Goal: Information Seeking & Learning: Find specific fact

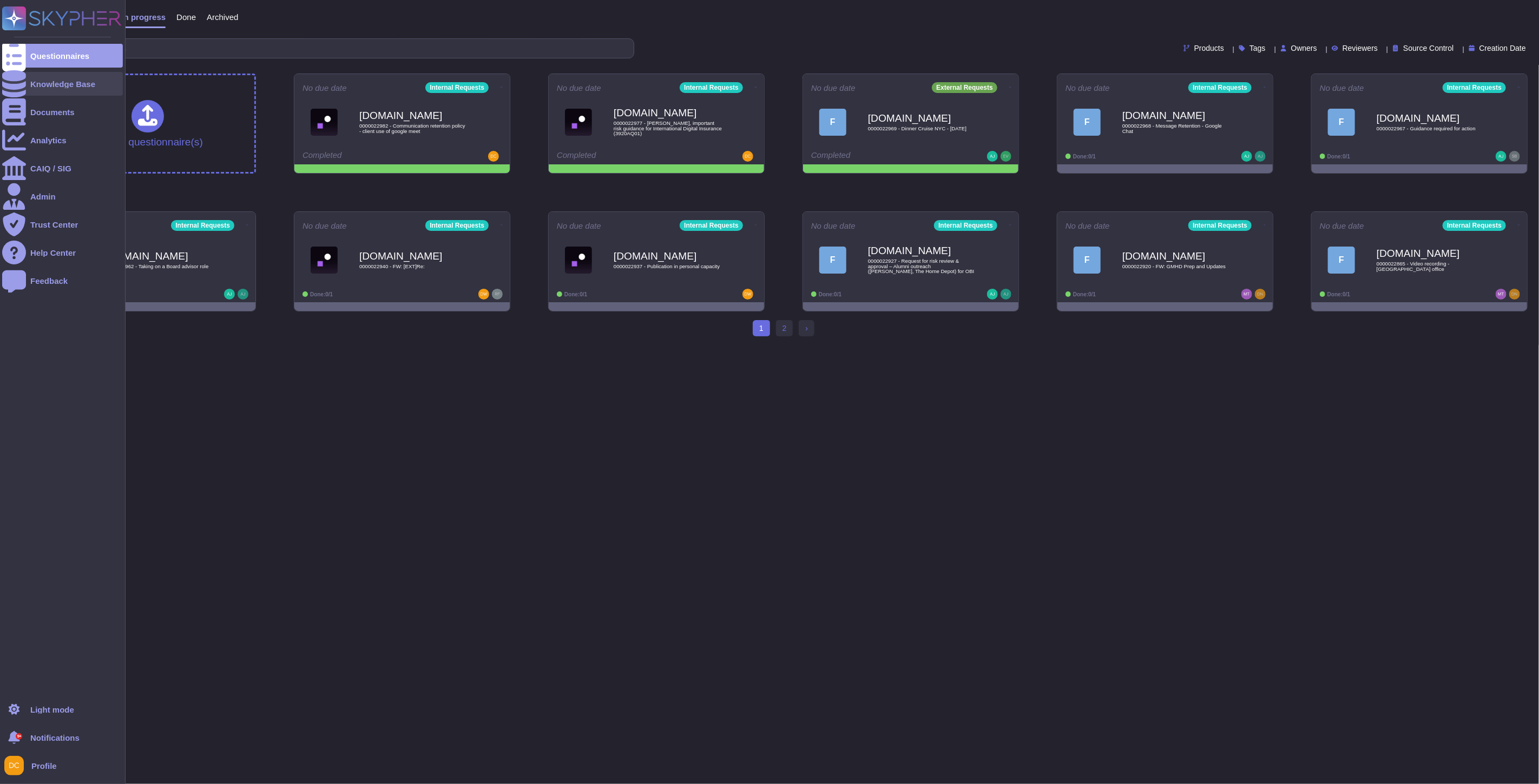
click at [11, 73] on div at bounding box center [14, 84] width 24 height 24
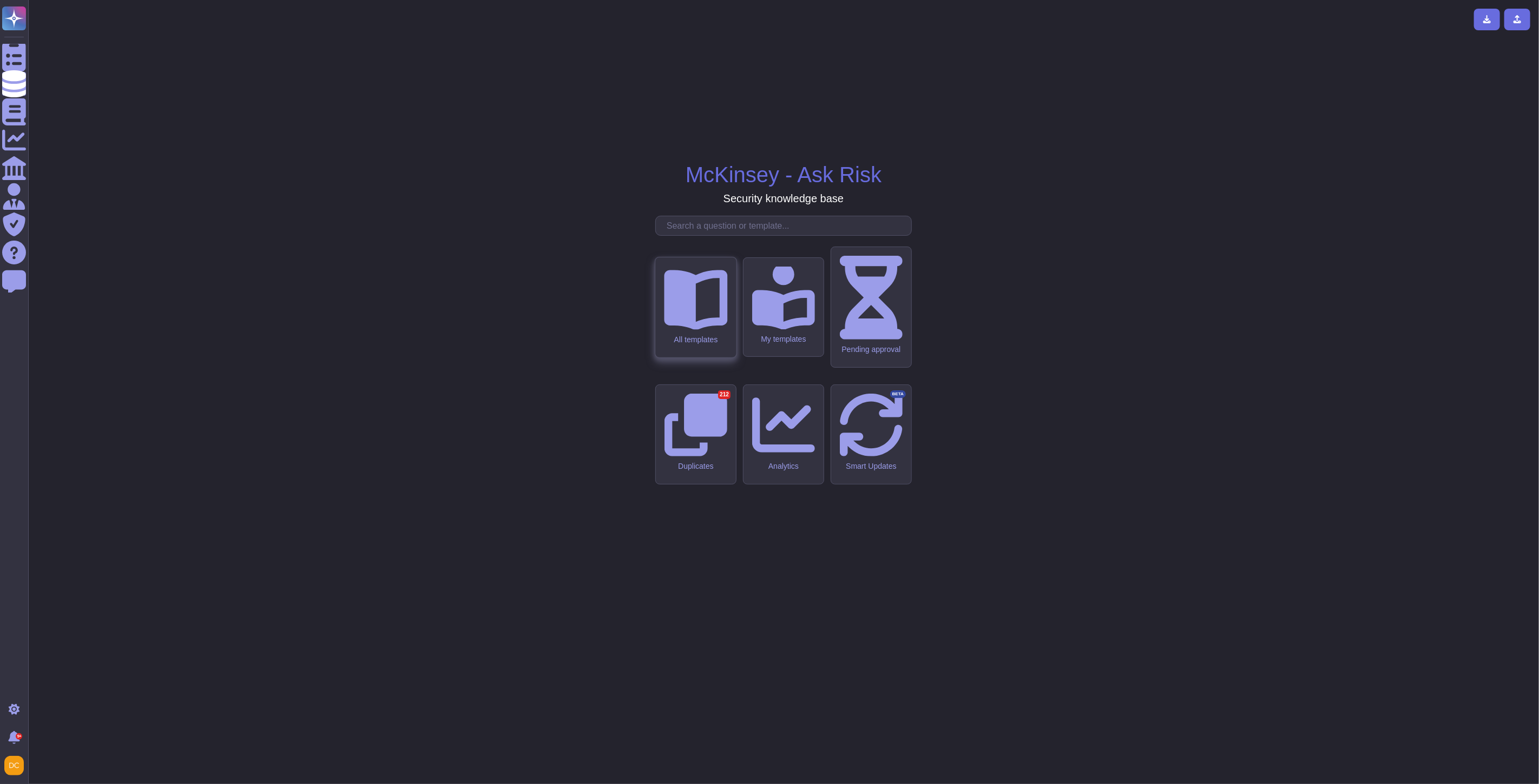
click at [677, 358] on div "All templates" at bounding box center [695, 308] width 81 height 100
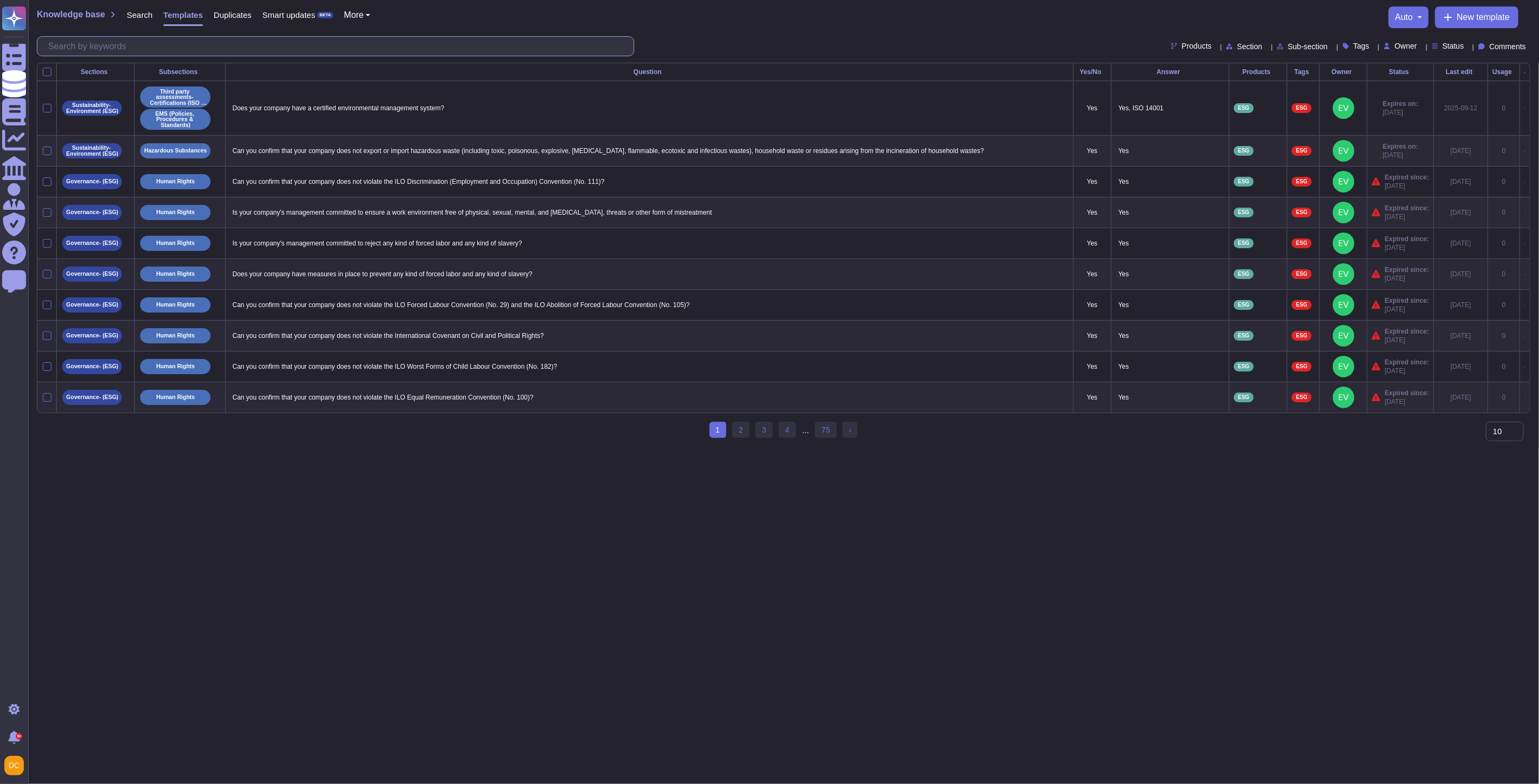
click at [182, 38] on input "text" at bounding box center [338, 47] width 591 height 19
paste input "Has your company designated a point person(s) responsible for implementing stra…"
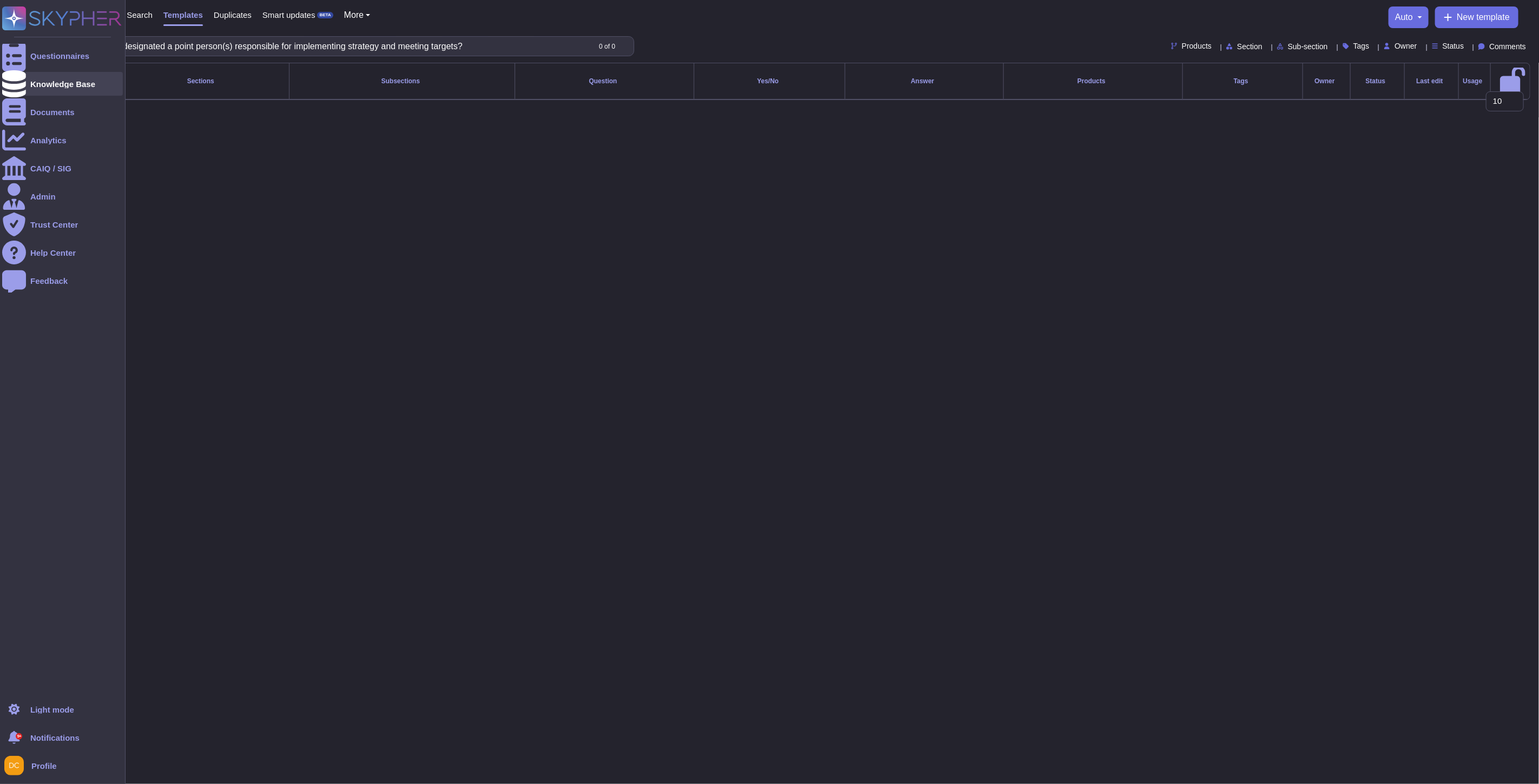
type input "Has your company designated a point person(s) responsible for implementing stra…"
click at [17, 84] on icon at bounding box center [14, 84] width 24 height 27
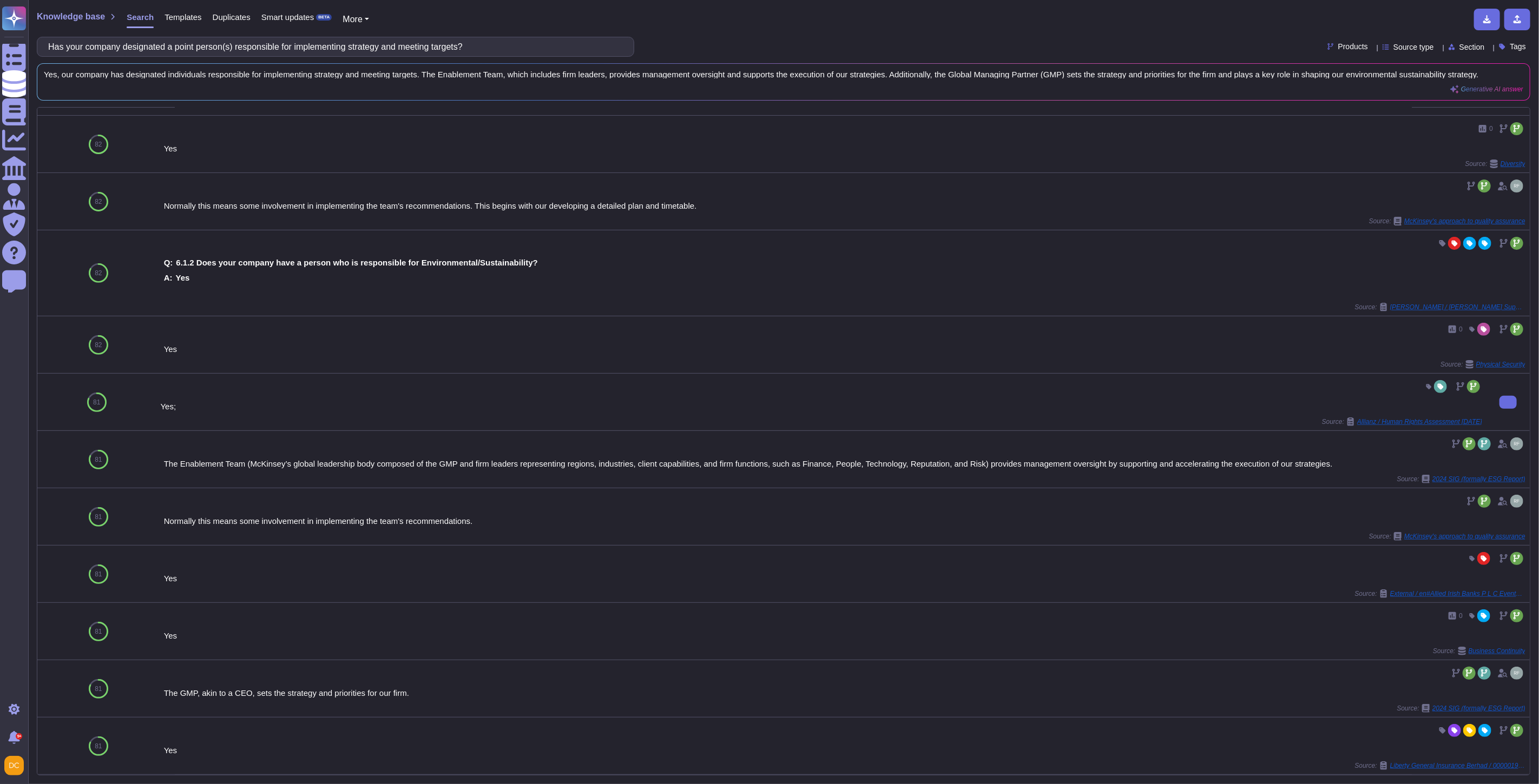
scroll to position [37, 0]
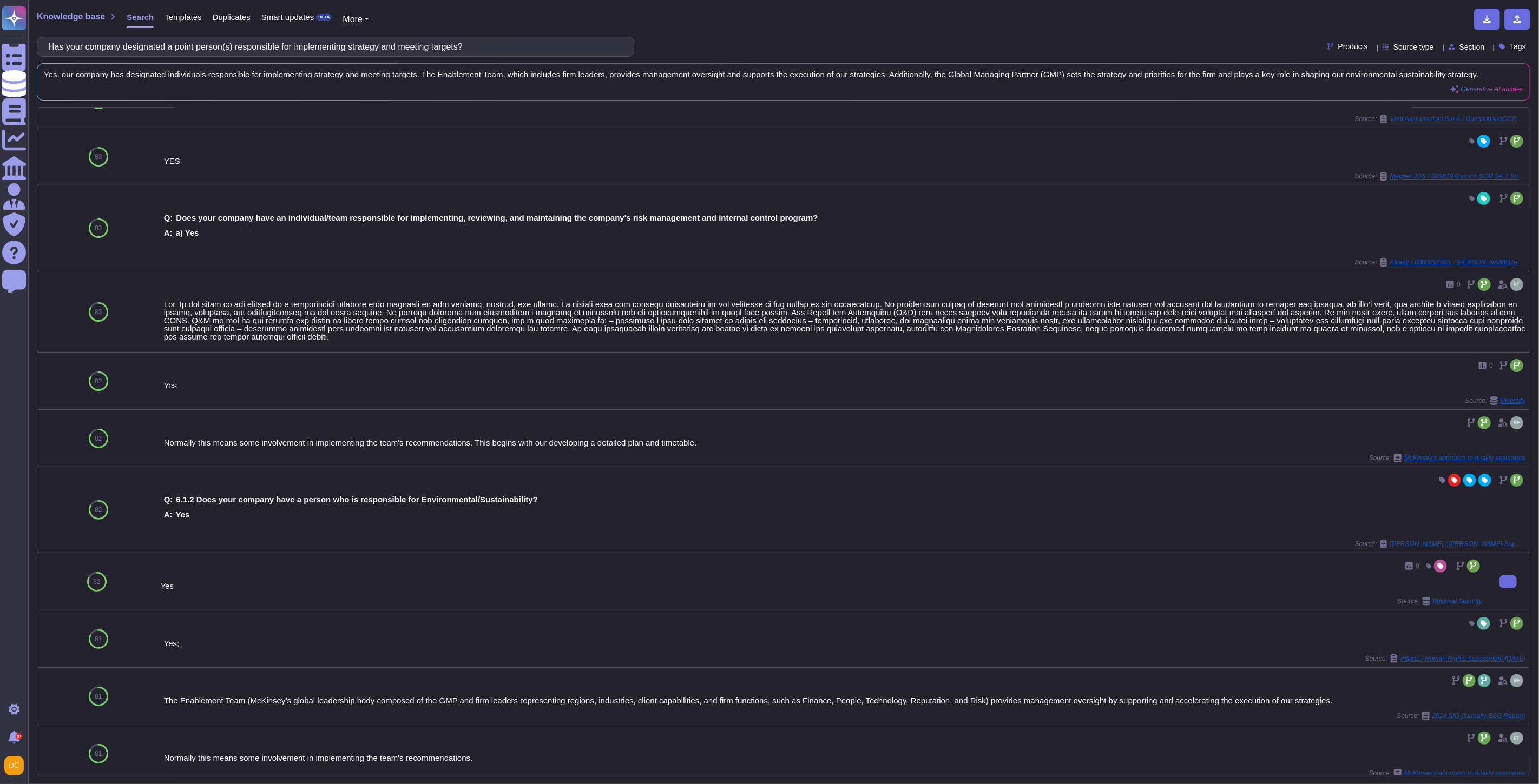
drag, startPoint x: 1178, startPoint y: 648, endPoint x: 1187, endPoint y: 648, distance: 9.0
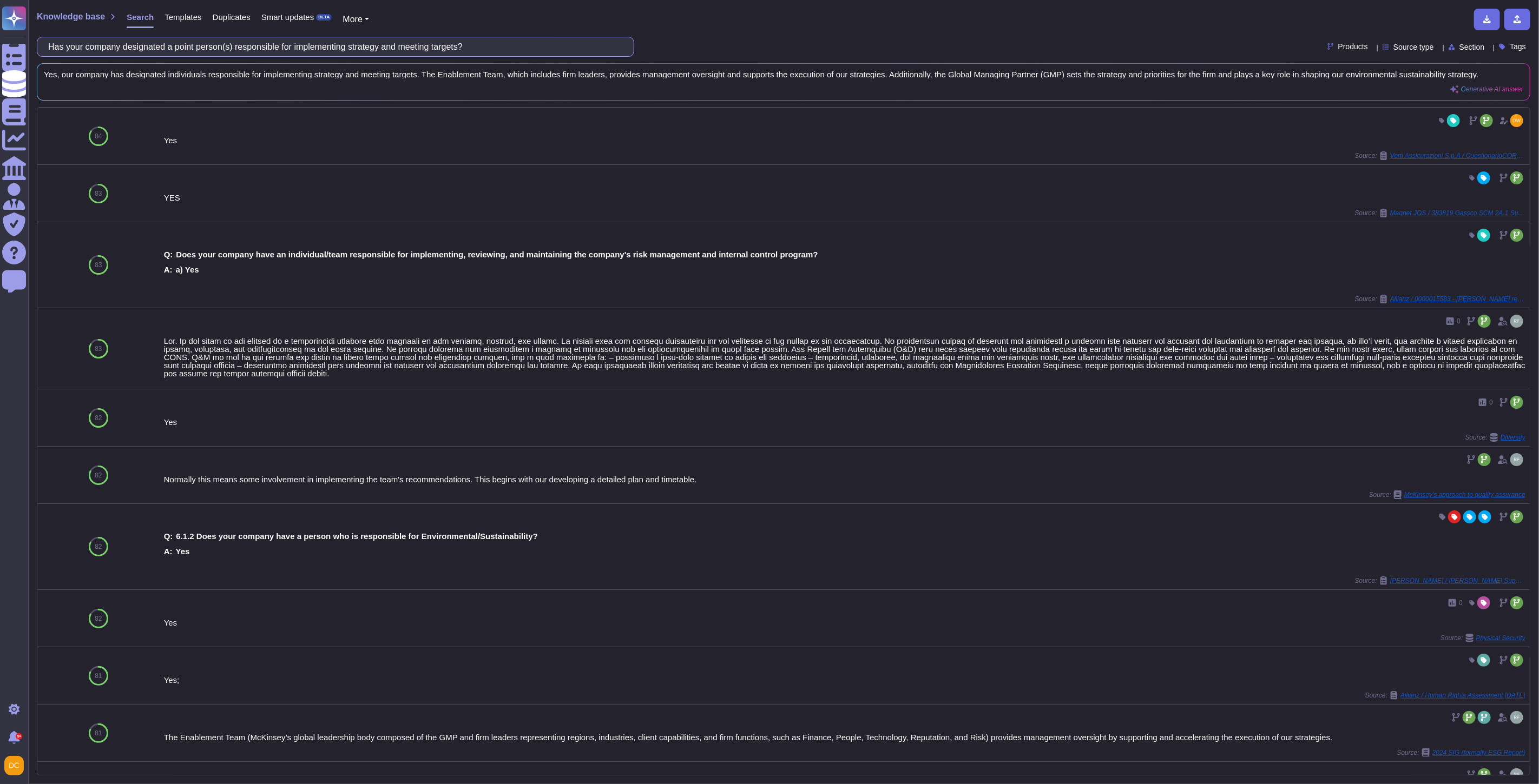
click at [511, 43] on input "Has your company designated a point person(s) responsible for implementing stra…" at bounding box center [333, 47] width 580 height 19
drag, startPoint x: 131, startPoint y: 44, endPoint x: -4, endPoint y: 41, distance: 135.0
click at [0, 41] on html "Questionnaires Knowledge Base Documents Analytics CAIQ / SIG Admin Trust Center…" at bounding box center [770, 392] width 1539 height 784
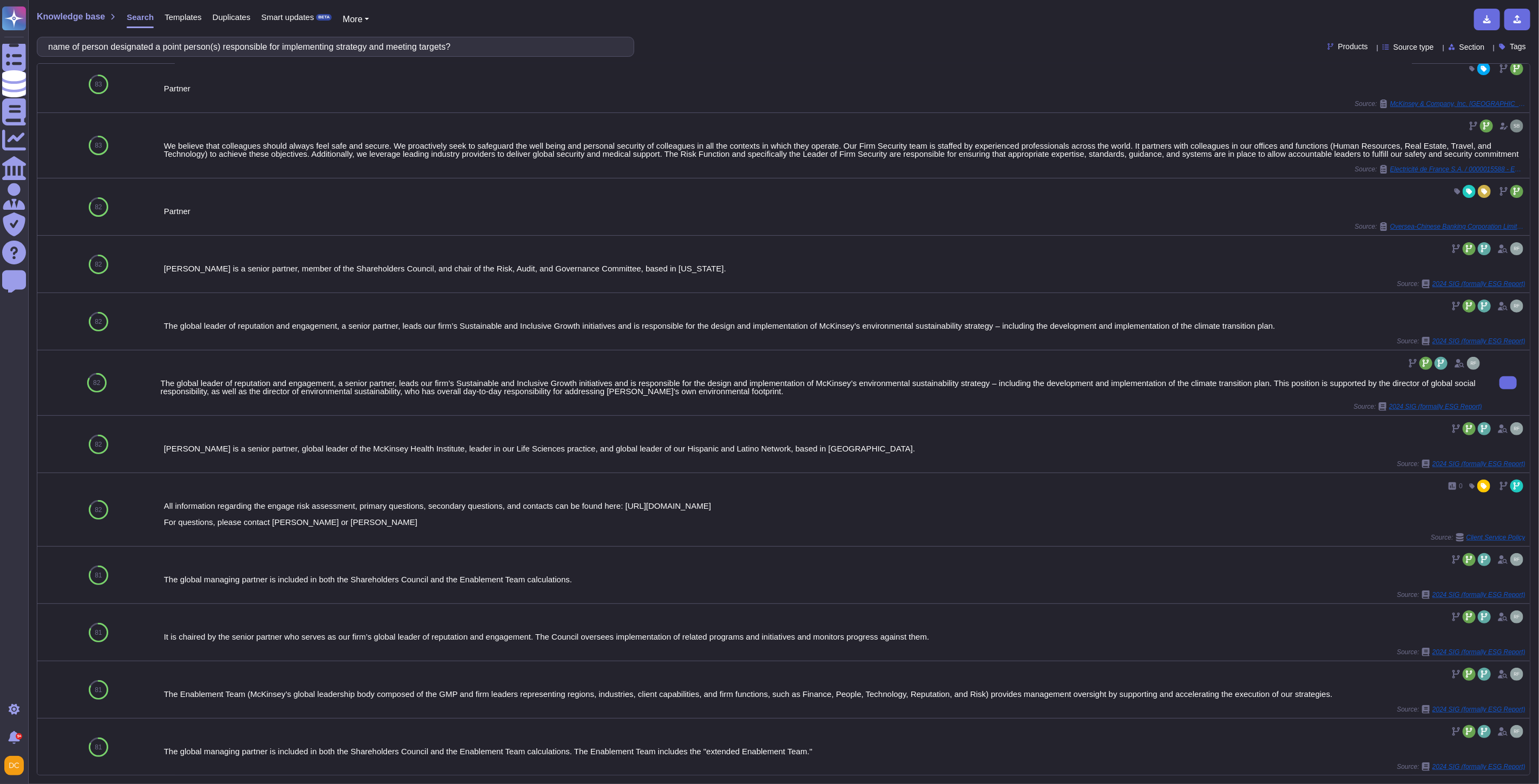
scroll to position [186, 0]
click at [237, 382] on div "The global leader of reputation and engagement, a senior partner, leads our fir…" at bounding box center [821, 386] width 1322 height 16
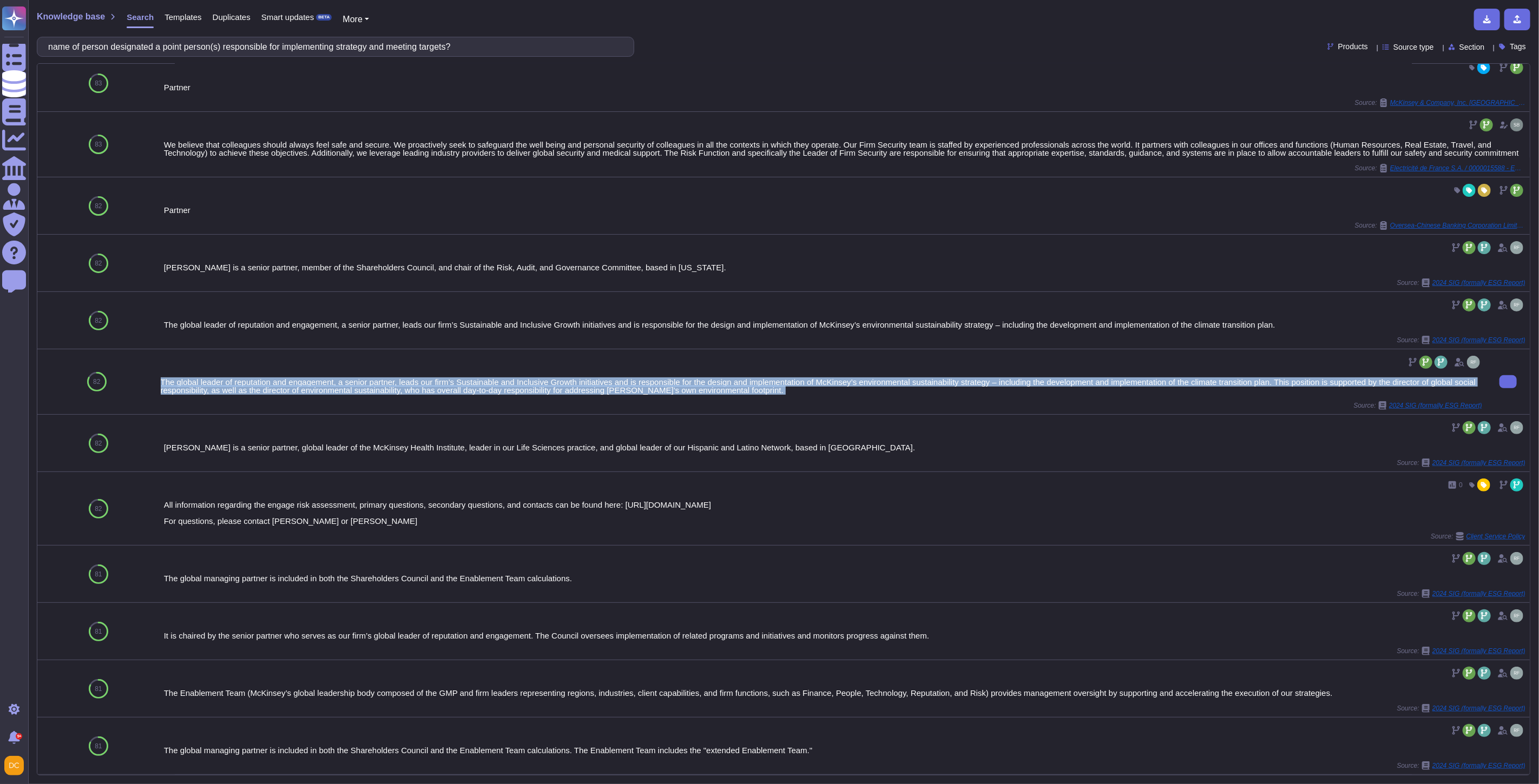
click at [237, 382] on div "The global leader of reputation and engagement, a senior partner, leads our fir…" at bounding box center [821, 386] width 1322 height 16
click at [744, 405] on div "Source: 2024 SIG (formally ESG Report)" at bounding box center [821, 405] width 1322 height 8
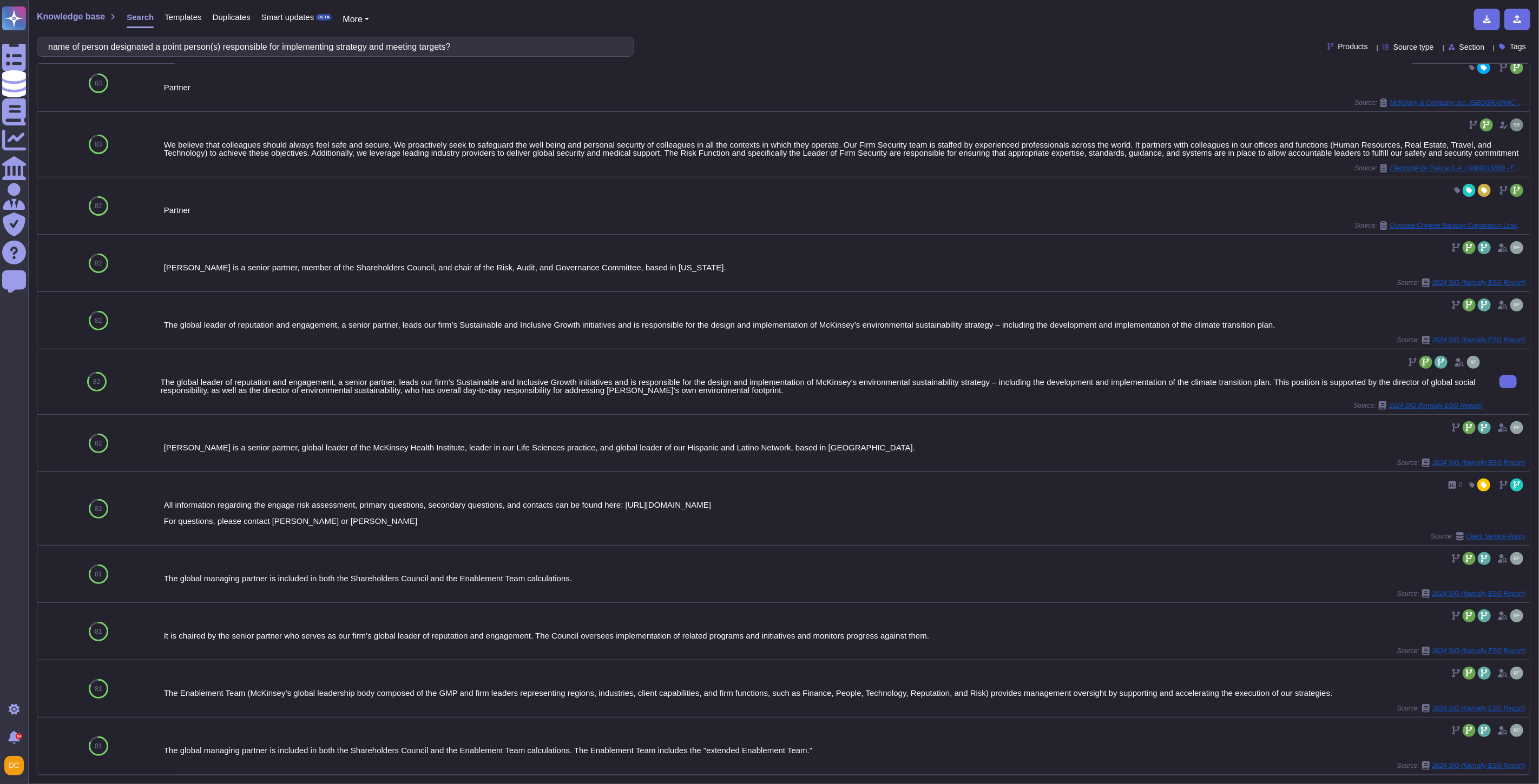
click at [606, 388] on div "The global leader of reputation and engagement, a senior partner, leads our fir…" at bounding box center [821, 386] width 1322 height 16
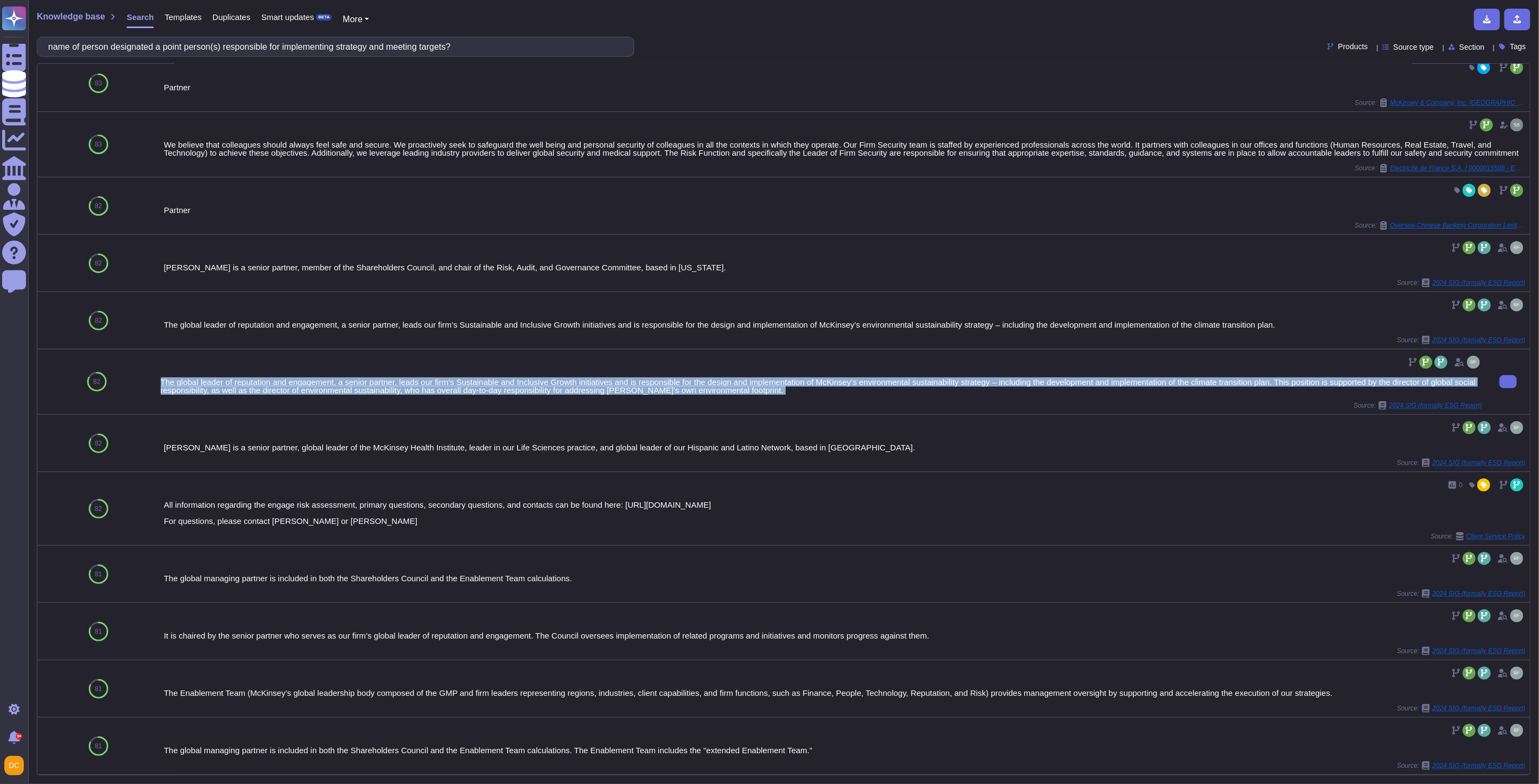
click at [606, 388] on div "The global leader of reputation and engagement, a senior partner, leads our fir…" at bounding box center [821, 386] width 1322 height 16
copy div "The global leader of reputation and engagement, a senior partner, leads our fir…"
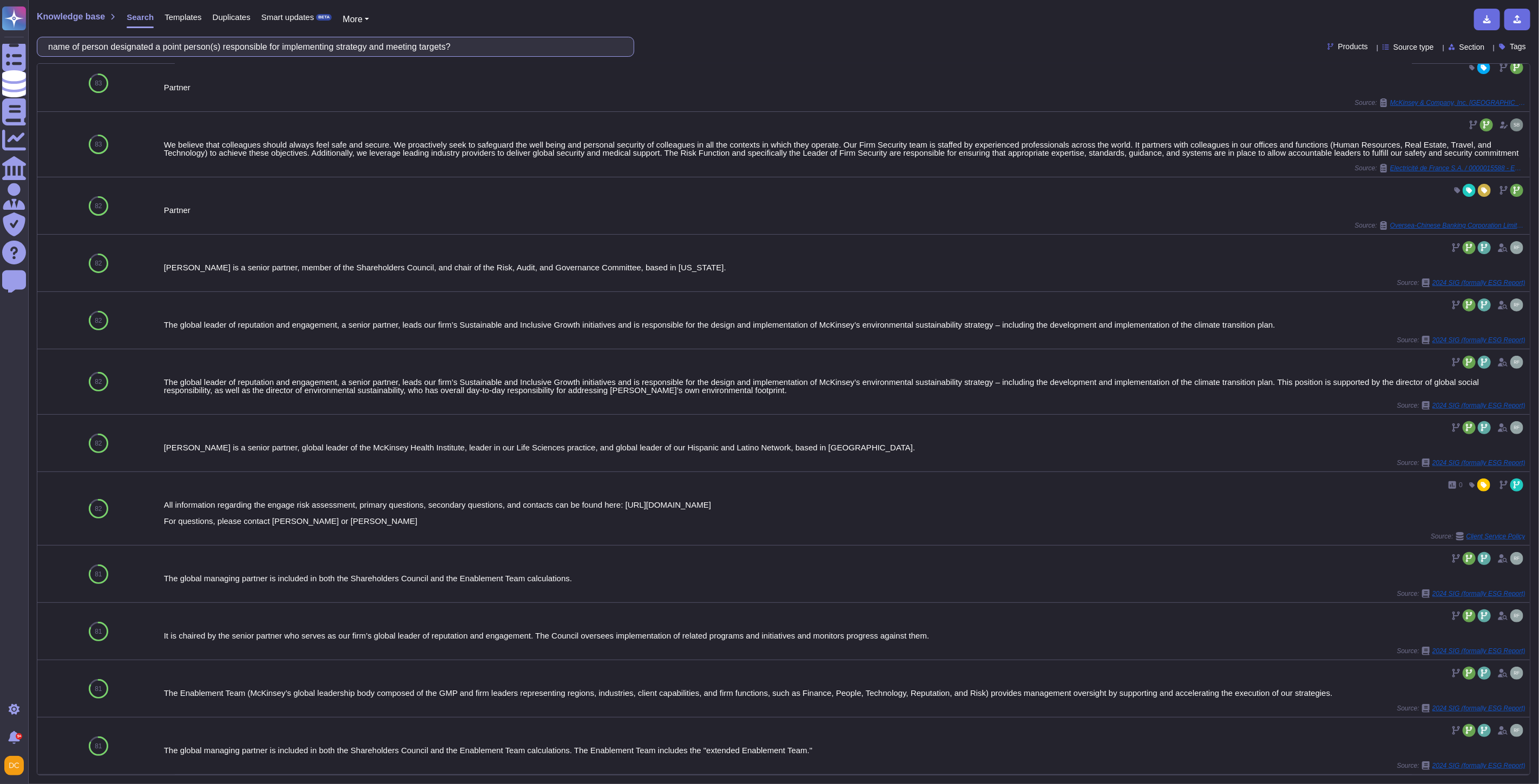
click at [121, 45] on input "name of person designated a point person(s) responsible for implementing strate…" at bounding box center [333, 47] width 580 height 19
paste input "Please describe plans in place and progress made towards the Scope 1 GHG Emissi…"
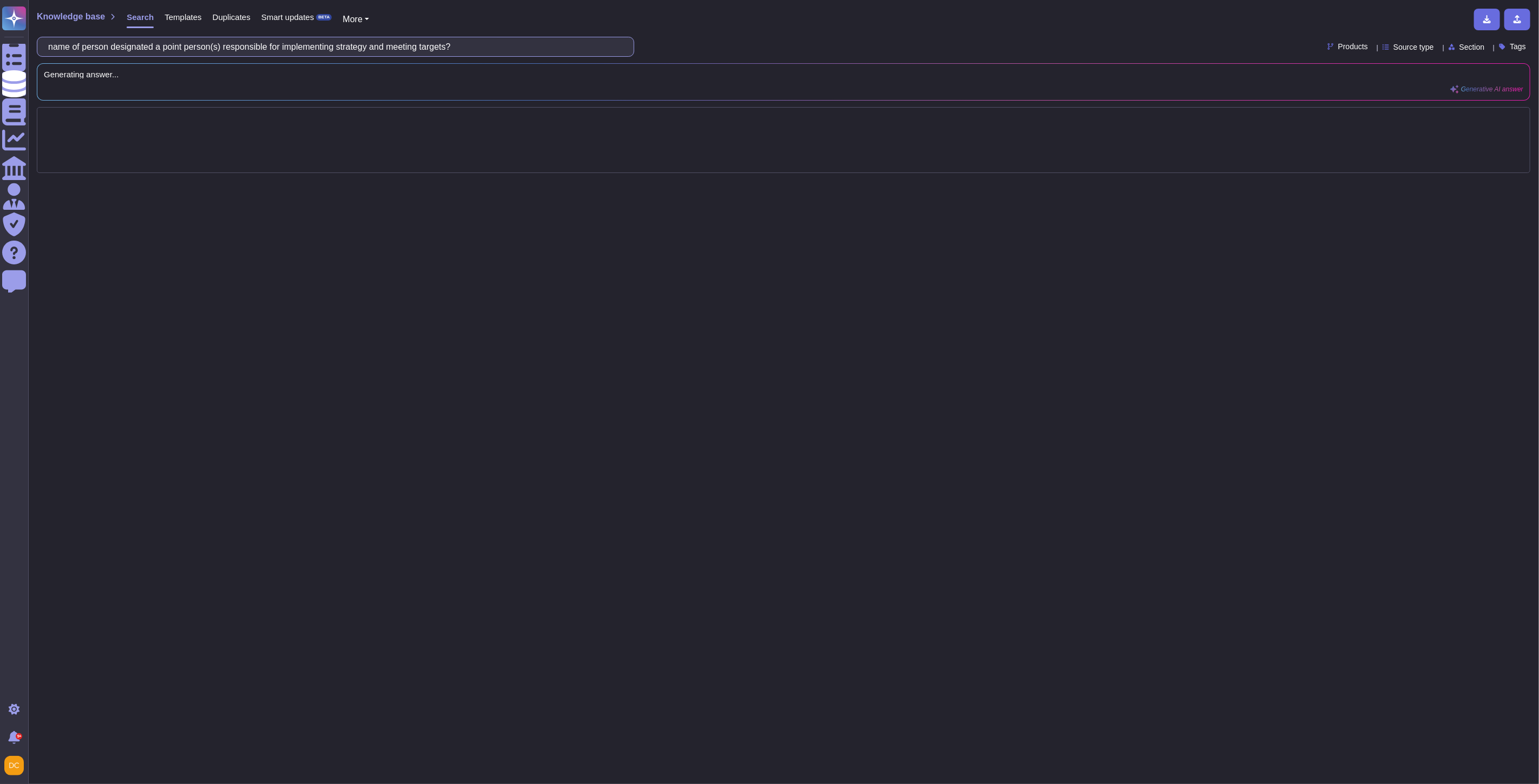
scroll to position [0, 0]
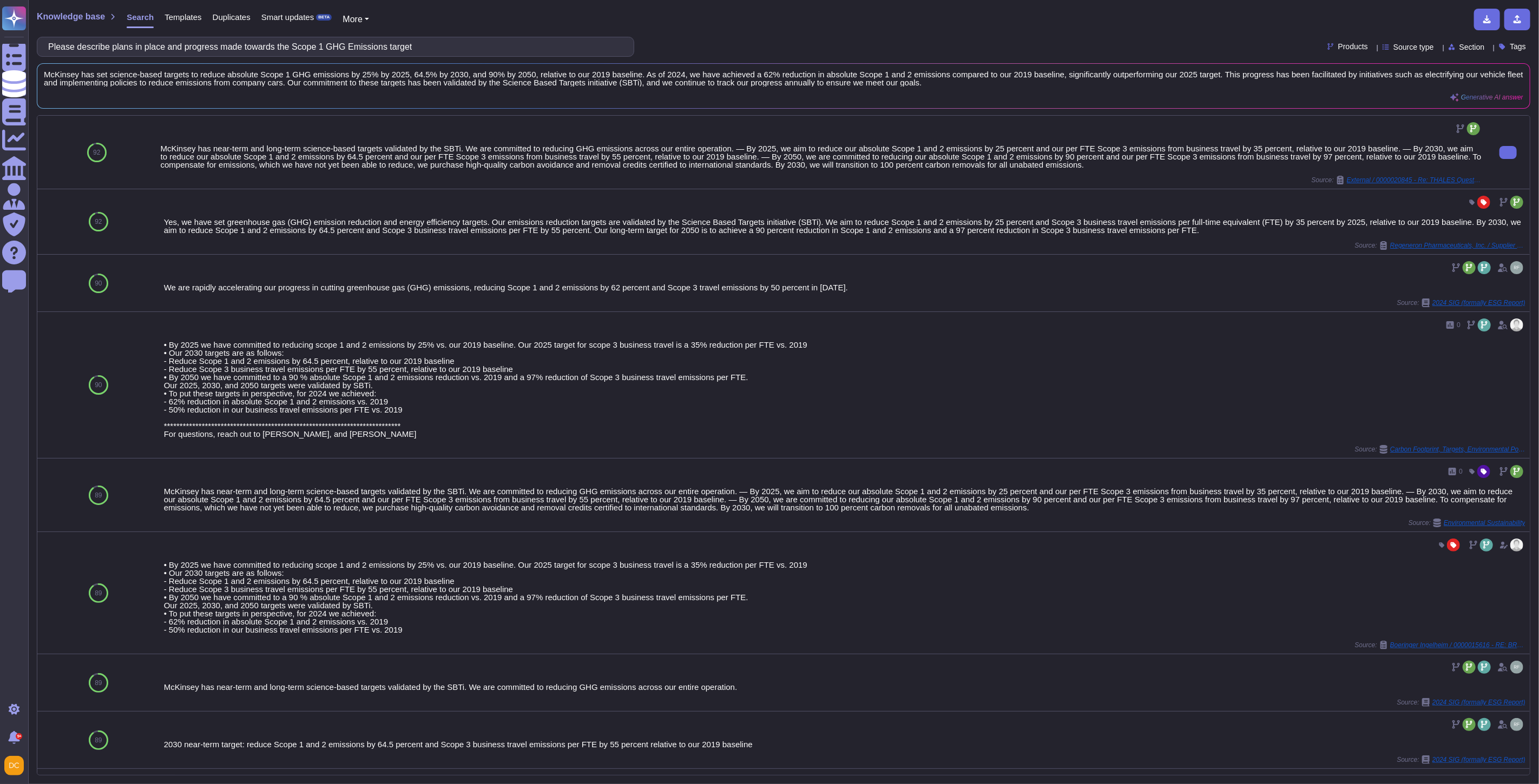
type input "Please describe plans in place and progress made towards the Scope 1 GHG Emissi…"
click at [485, 150] on div "McKinsey has near-term and long-term science-based targets validated by the SBT…" at bounding box center [821, 156] width 1322 height 24
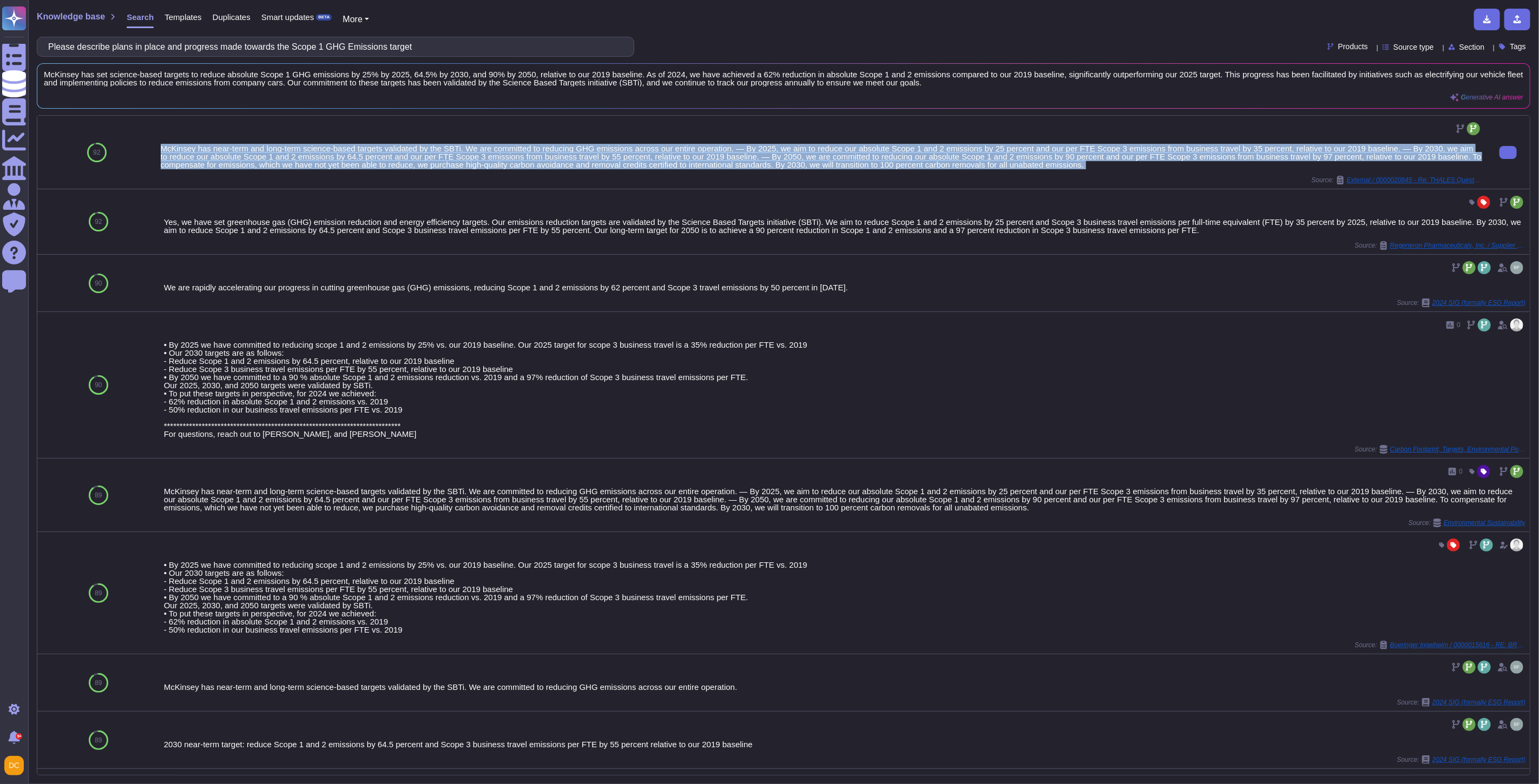
click at [485, 150] on div "McKinsey has near-term and long-term science-based targets validated by the SBT…" at bounding box center [821, 156] width 1322 height 24
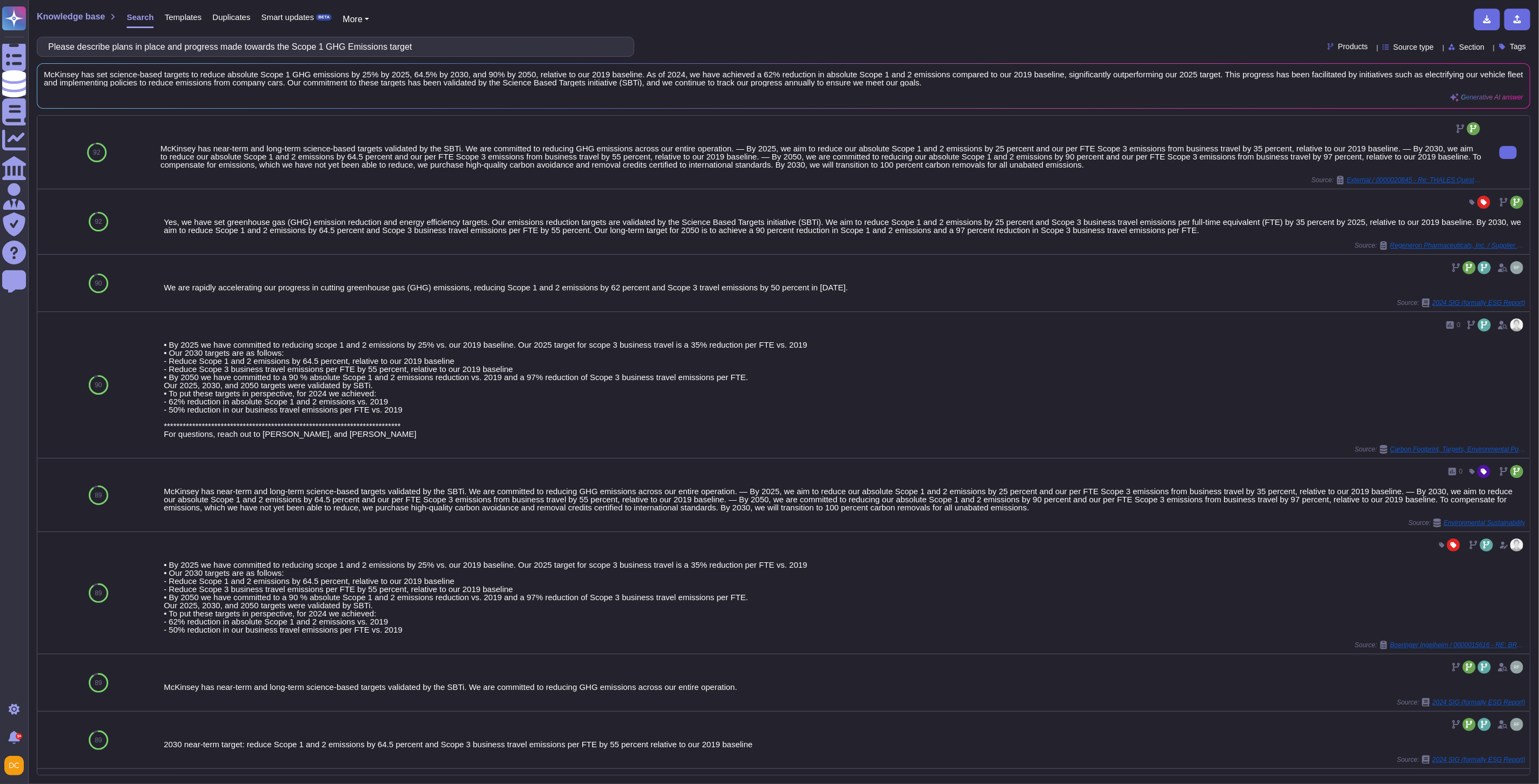
click at [629, 130] on div at bounding box center [821, 128] width 1322 height 17
